Goal: Task Accomplishment & Management: Manage account settings

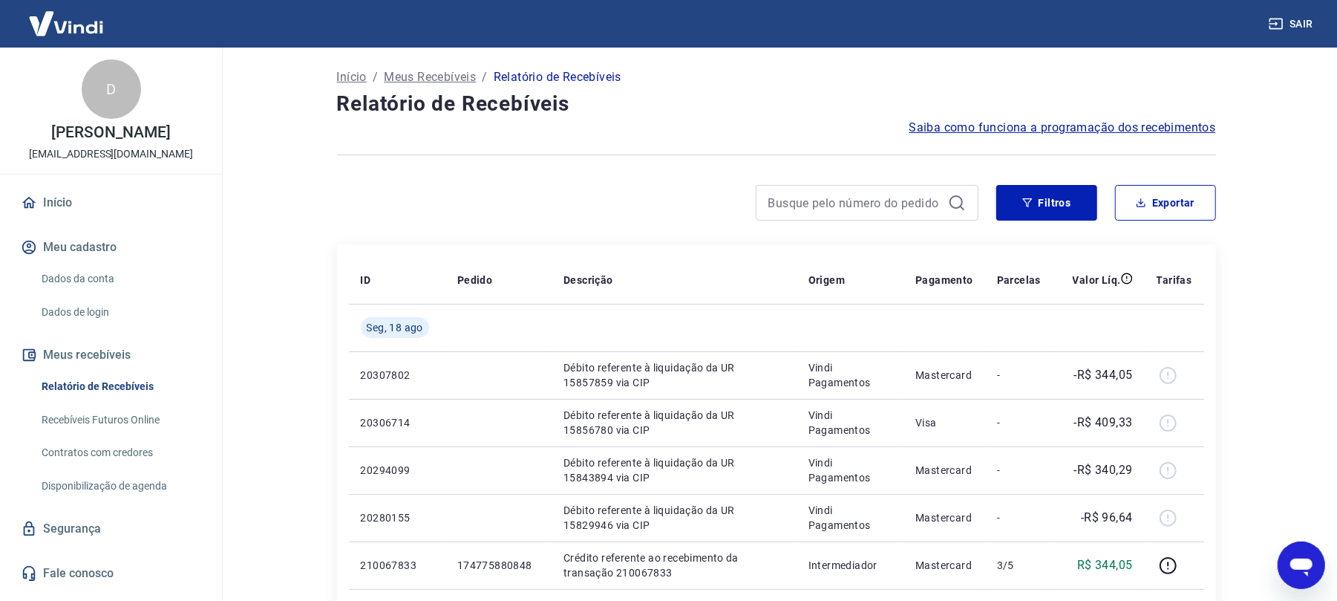
click at [13, 206] on div "Início Meu cadastro Dados da conta Dados de login Meus recebíveis Relatório de …" at bounding box center [111, 387] width 222 height 403
click at [57, 206] on link "Início" at bounding box center [111, 202] width 186 height 33
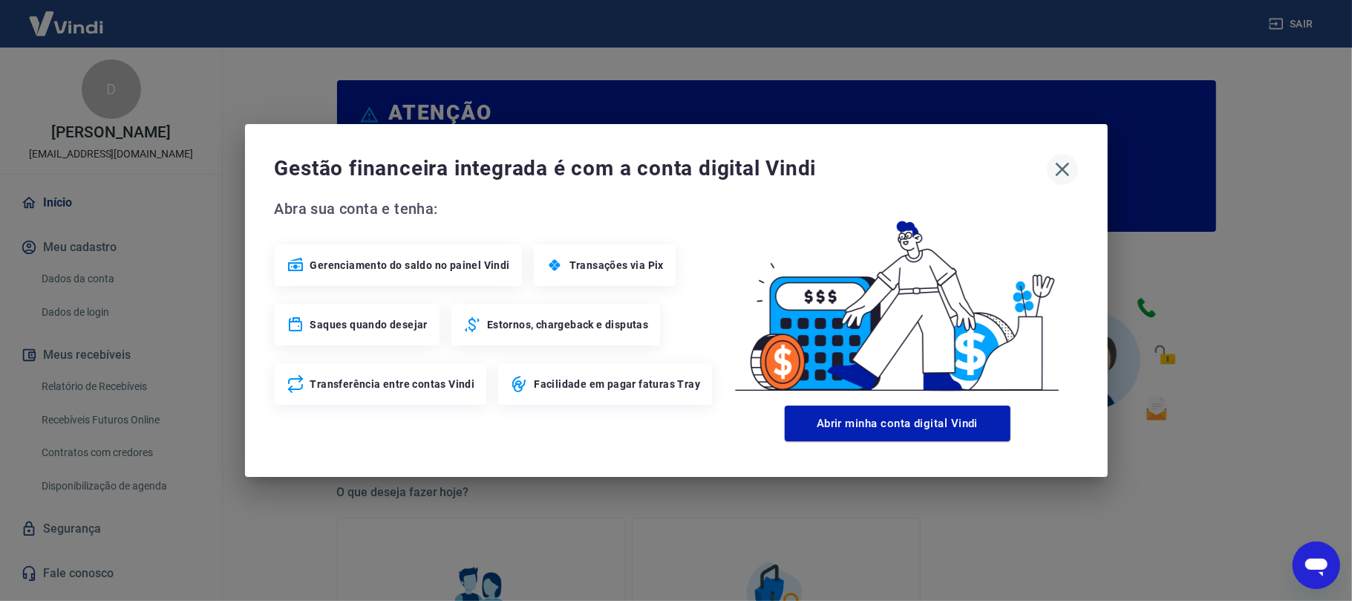
click at [1061, 177] on icon "button" at bounding box center [1063, 169] width 24 height 24
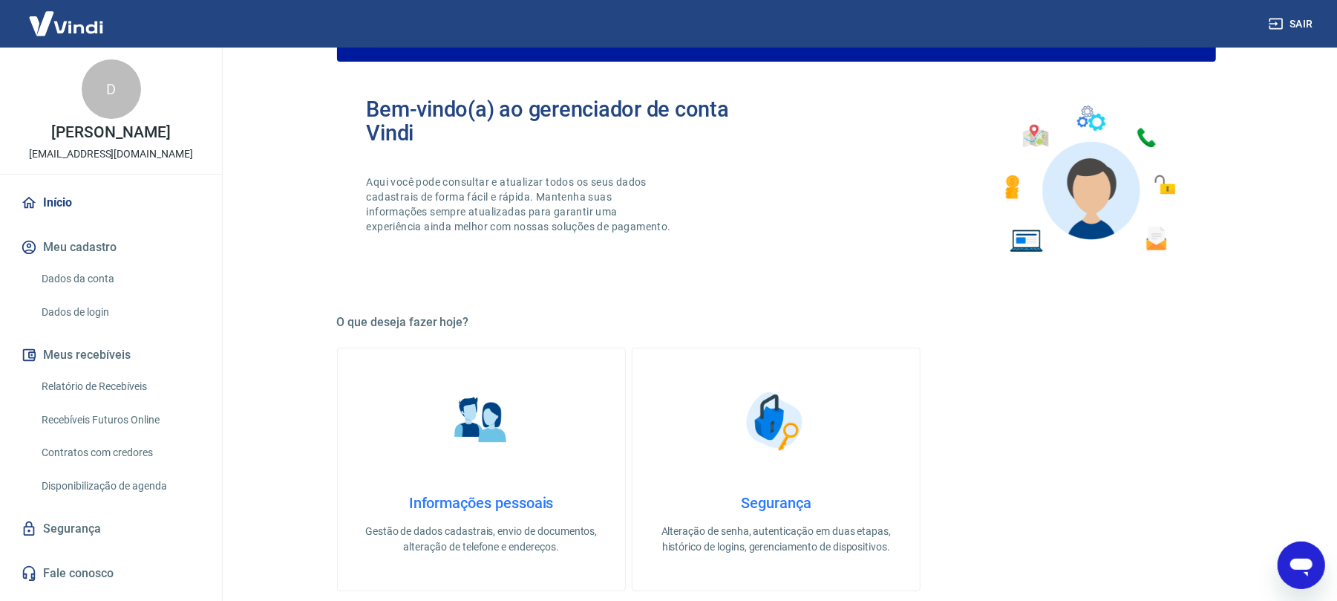
scroll to position [693, 0]
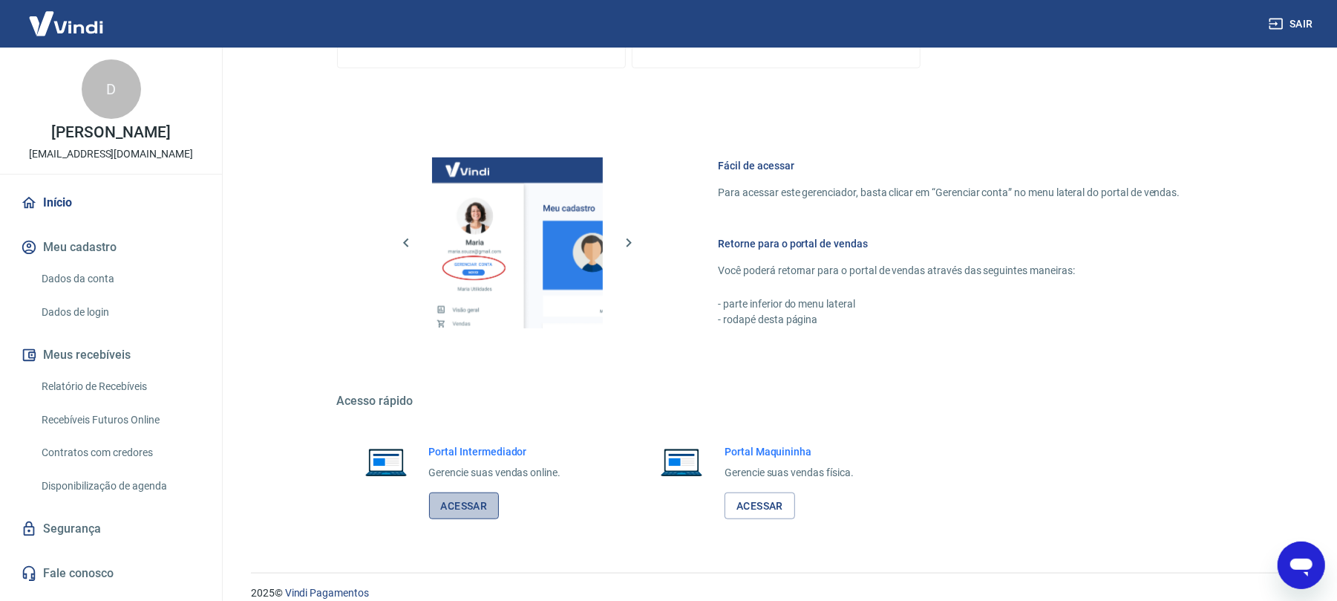
click at [500, 503] on link "Acessar" at bounding box center [464, 505] width 71 height 27
